Goal: Task Accomplishment & Management: Complete application form

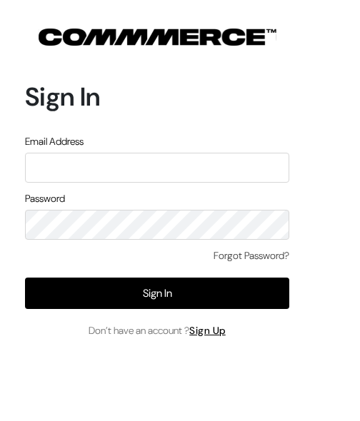
click at [235, 161] on input "text" at bounding box center [157, 168] width 264 height 30
type input "KAUSTUBHSORTE2012@GMAIL.COM"
click at [212, 334] on link "Sign Up" at bounding box center [207, 330] width 36 height 13
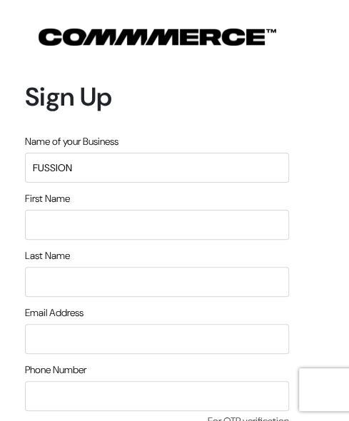
type input "FUSSION"
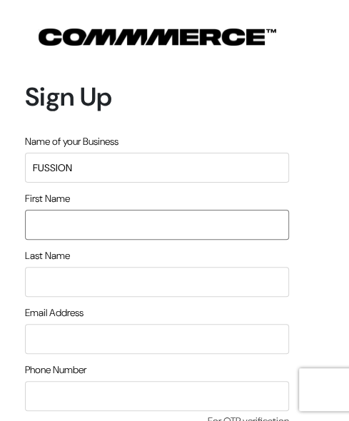
click at [178, 220] on input "text" at bounding box center [157, 225] width 264 height 30
type input "kaustubh"
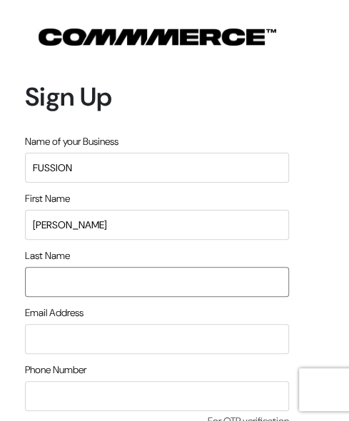
click at [74, 288] on input "text" at bounding box center [157, 282] width 264 height 30
type input "sorte"
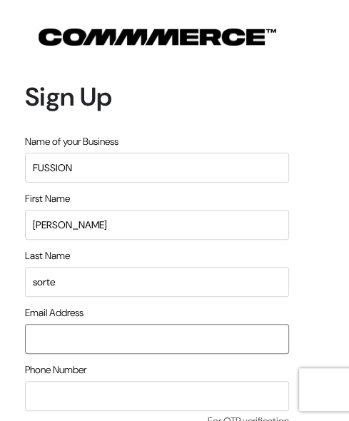
click at [54, 344] on input "email" at bounding box center [157, 339] width 264 height 30
type input "kaustubhsorte2012@gmail.com"
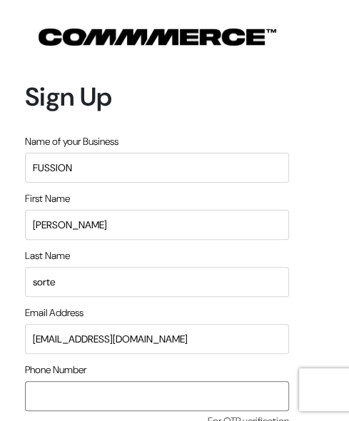
click at [51, 402] on input "text" at bounding box center [157, 396] width 264 height 30
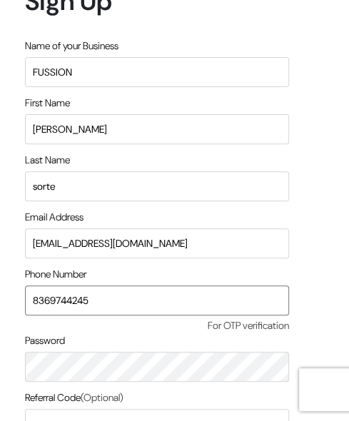
scroll to position [104, 0]
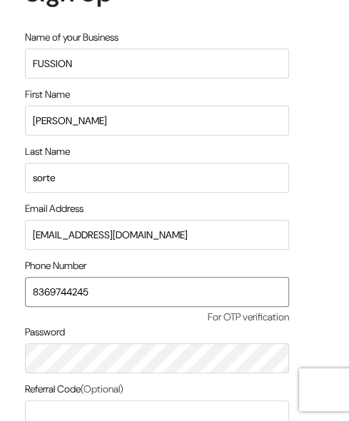
type input "8369744245"
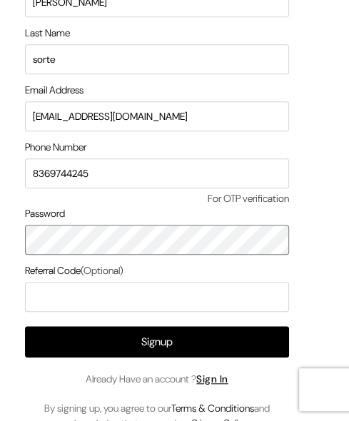
scroll to position [223, 0]
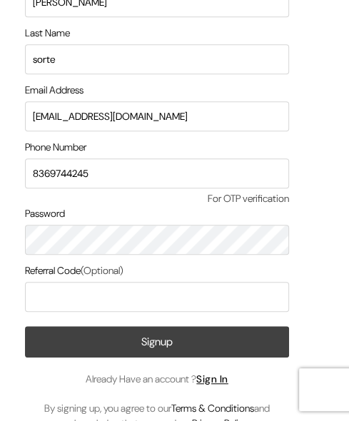
click at [218, 350] on button "Signup" at bounding box center [157, 341] width 264 height 31
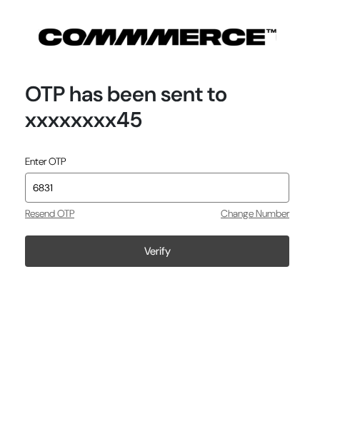
type input "6831"
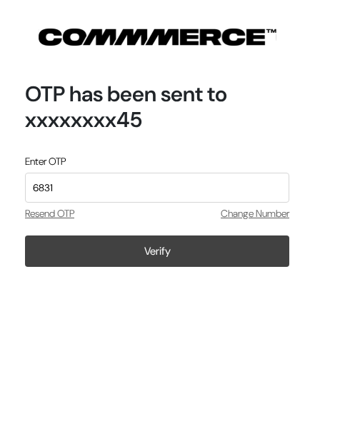
click at [239, 239] on button "Verify" at bounding box center [157, 250] width 264 height 31
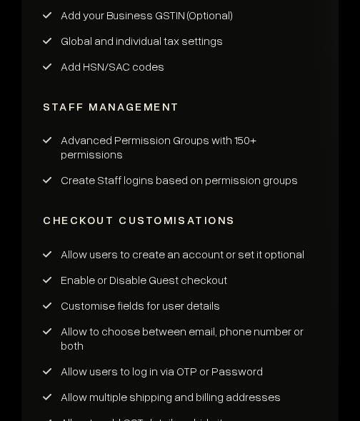
scroll to position [5491, 0]
